Goal: Information Seeking & Learning: Check status

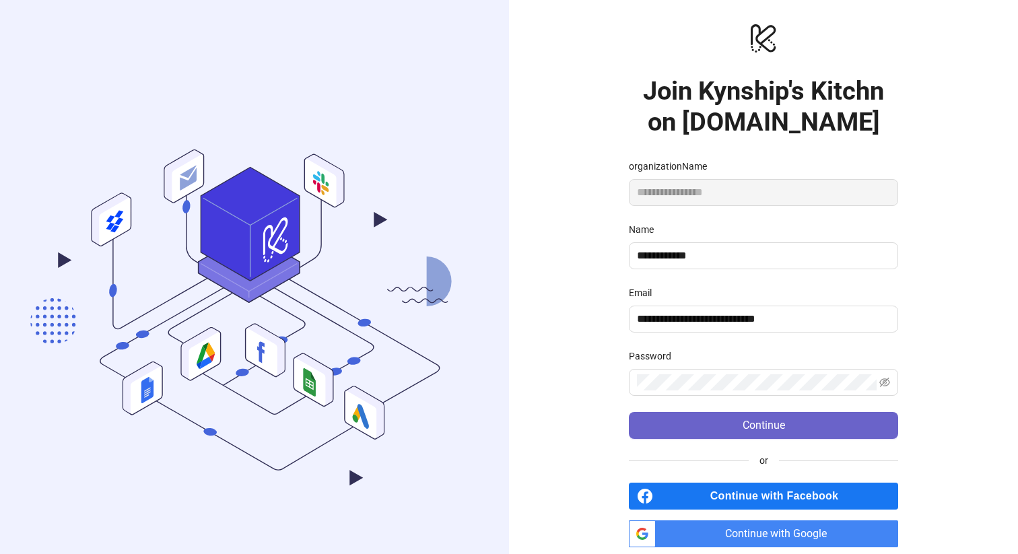
click at [770, 424] on span "Continue" at bounding box center [764, 426] width 42 height 12
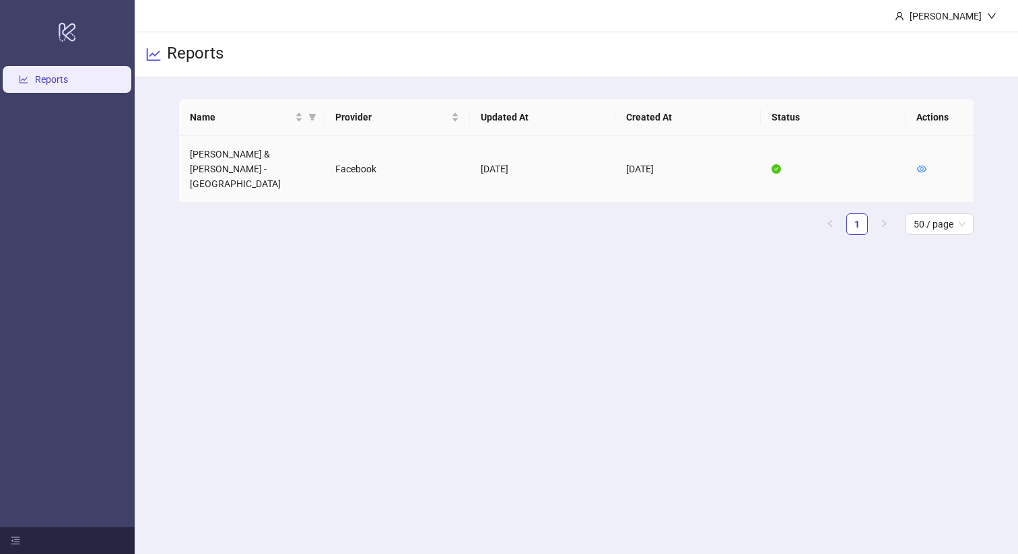
click at [263, 149] on td "[PERSON_NAME] & [PERSON_NAME] - [GEOGRAPHIC_DATA]" at bounding box center [251, 169] width 145 height 67
click at [251, 154] on td "[PERSON_NAME] & [PERSON_NAME] - [GEOGRAPHIC_DATA]" at bounding box center [251, 169] width 145 height 67
click at [311, 171] on td "[PERSON_NAME] & [PERSON_NAME] - [GEOGRAPHIC_DATA]" at bounding box center [251, 169] width 145 height 67
click at [349, 156] on td "Facebook" at bounding box center [397, 169] width 145 height 67
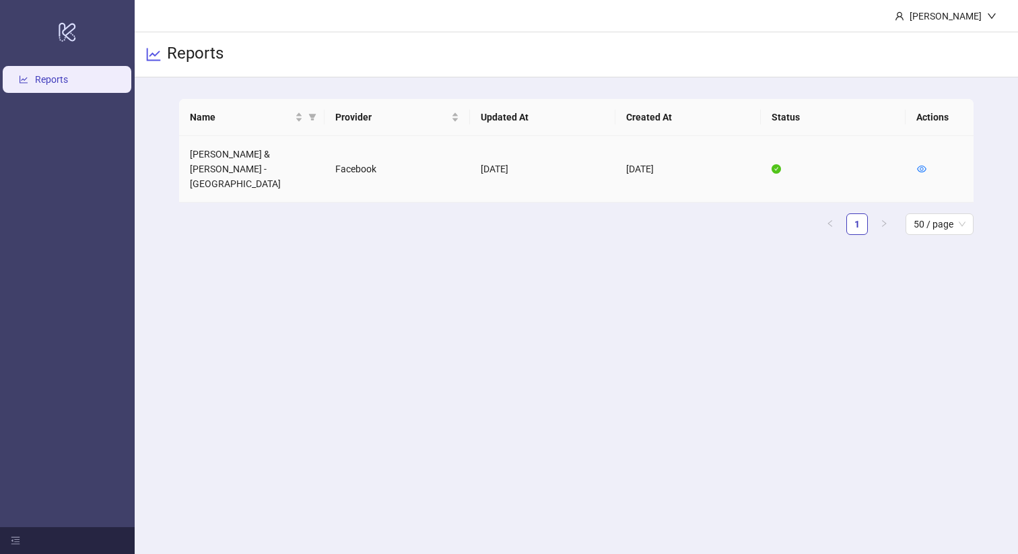
click at [350, 156] on td "Facebook" at bounding box center [397, 169] width 145 height 67
click at [558, 170] on td "2025-09-10" at bounding box center [542, 169] width 145 height 67
click at [55, 34] on div "logo/logo-mobile" at bounding box center [67, 32] width 129 height 58
click at [68, 74] on link "Reports" at bounding box center [51, 79] width 33 height 11
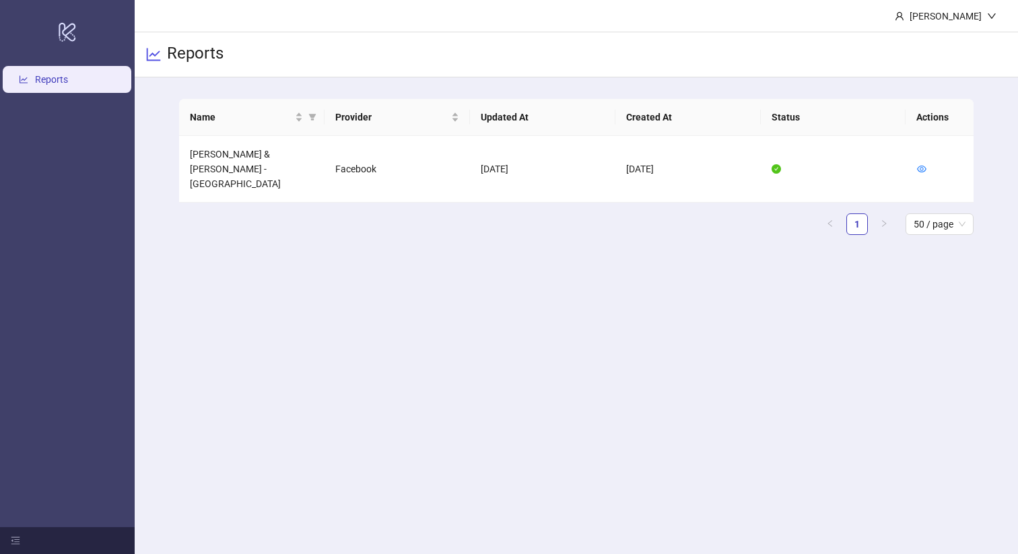
click at [68, 77] on link "Reports" at bounding box center [51, 79] width 33 height 11
click at [447, 158] on td "Facebook" at bounding box center [397, 169] width 145 height 67
click at [551, 158] on td "2025-09-10" at bounding box center [542, 169] width 145 height 67
